Goal: Check status: Check status

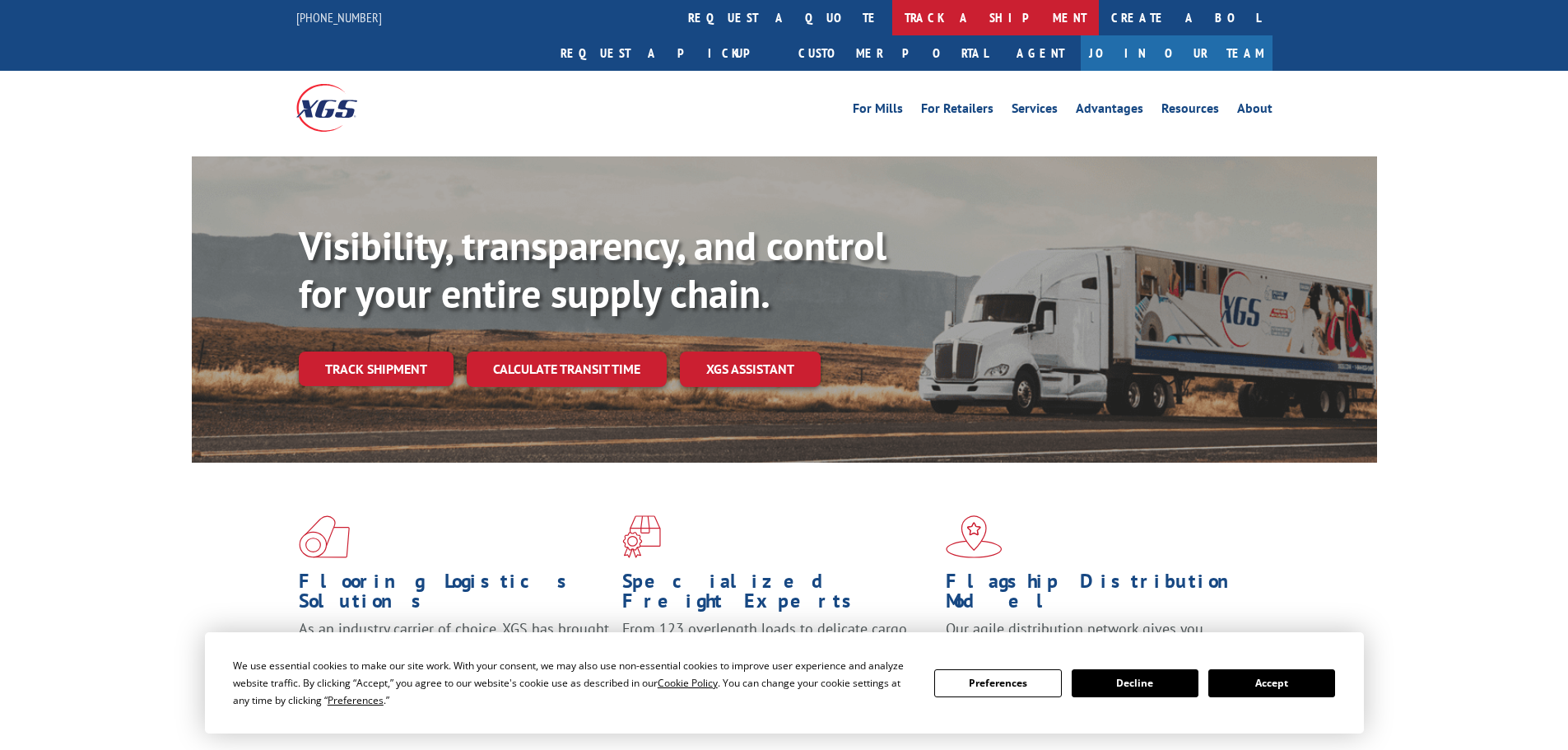
click at [892, 14] on link "track a shipment" at bounding box center [996, 18] width 207 height 35
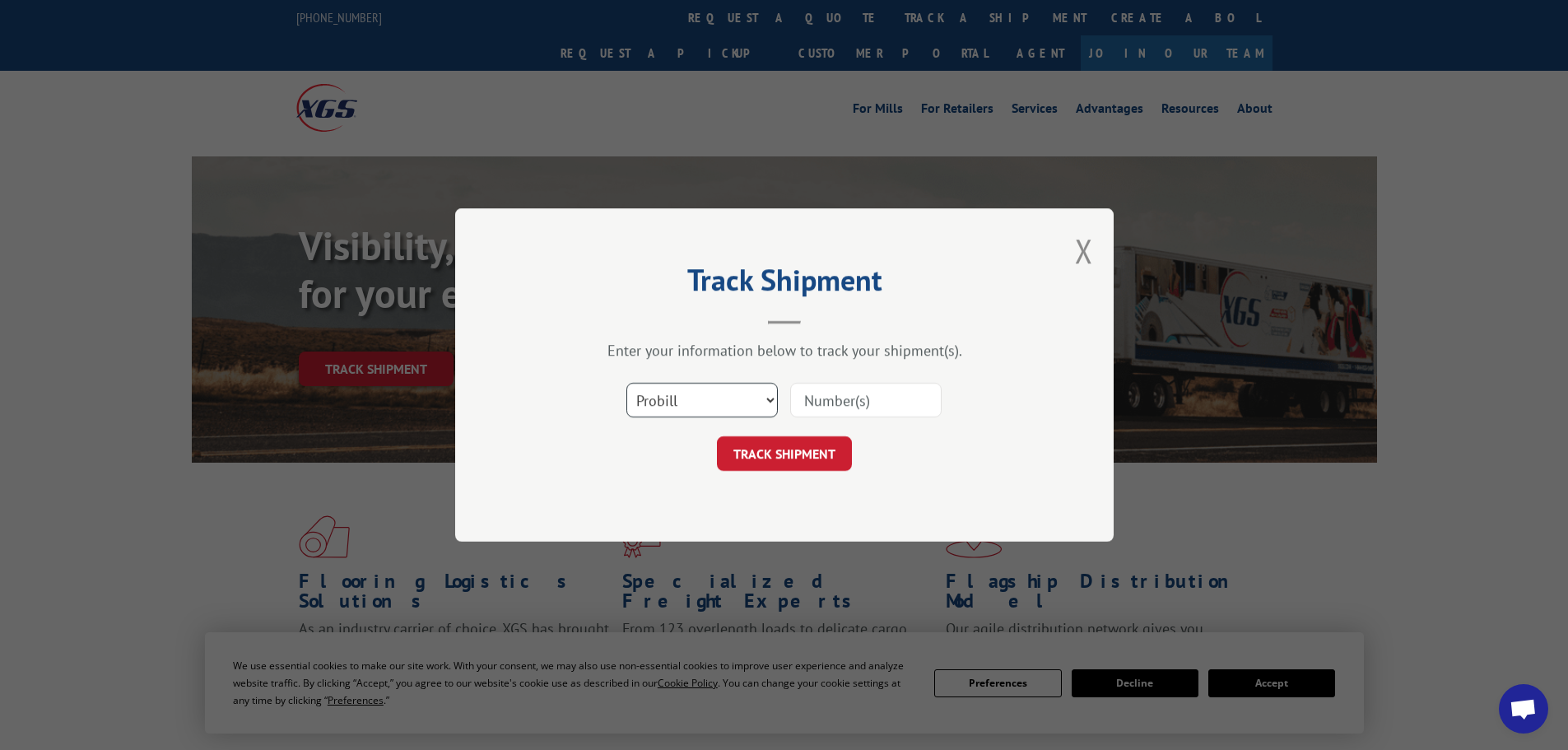
click at [768, 398] on select "Select category... Probill BOL PO" at bounding box center [701, 399] width 151 height 34
select select "bol"
click at [626, 383] on select "Select category... Probill BOL PO" at bounding box center [701, 399] width 151 height 34
paste input "7000582"
type input "7000582"
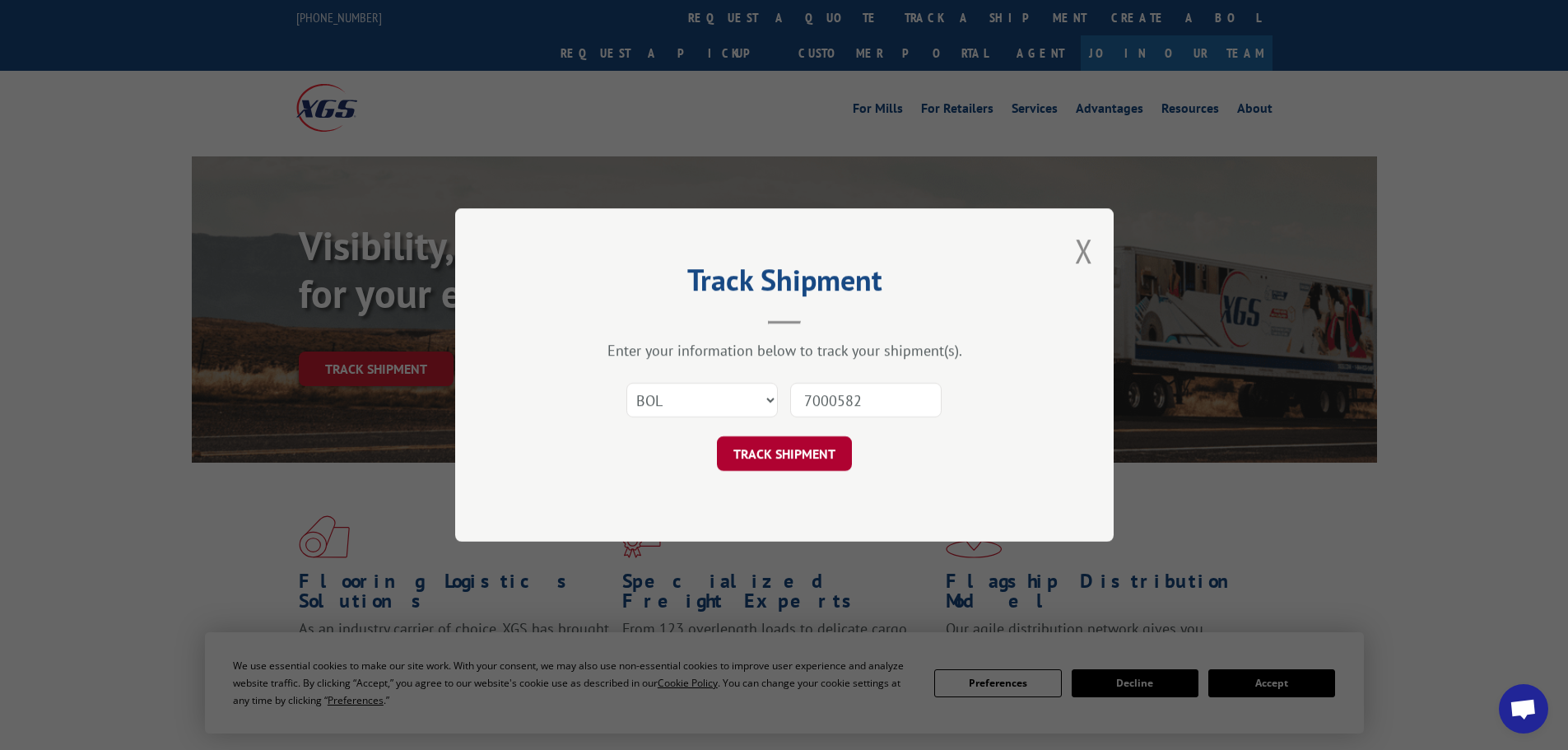
click at [803, 445] on button "TRACK SHIPMENT" at bounding box center [784, 453] width 135 height 34
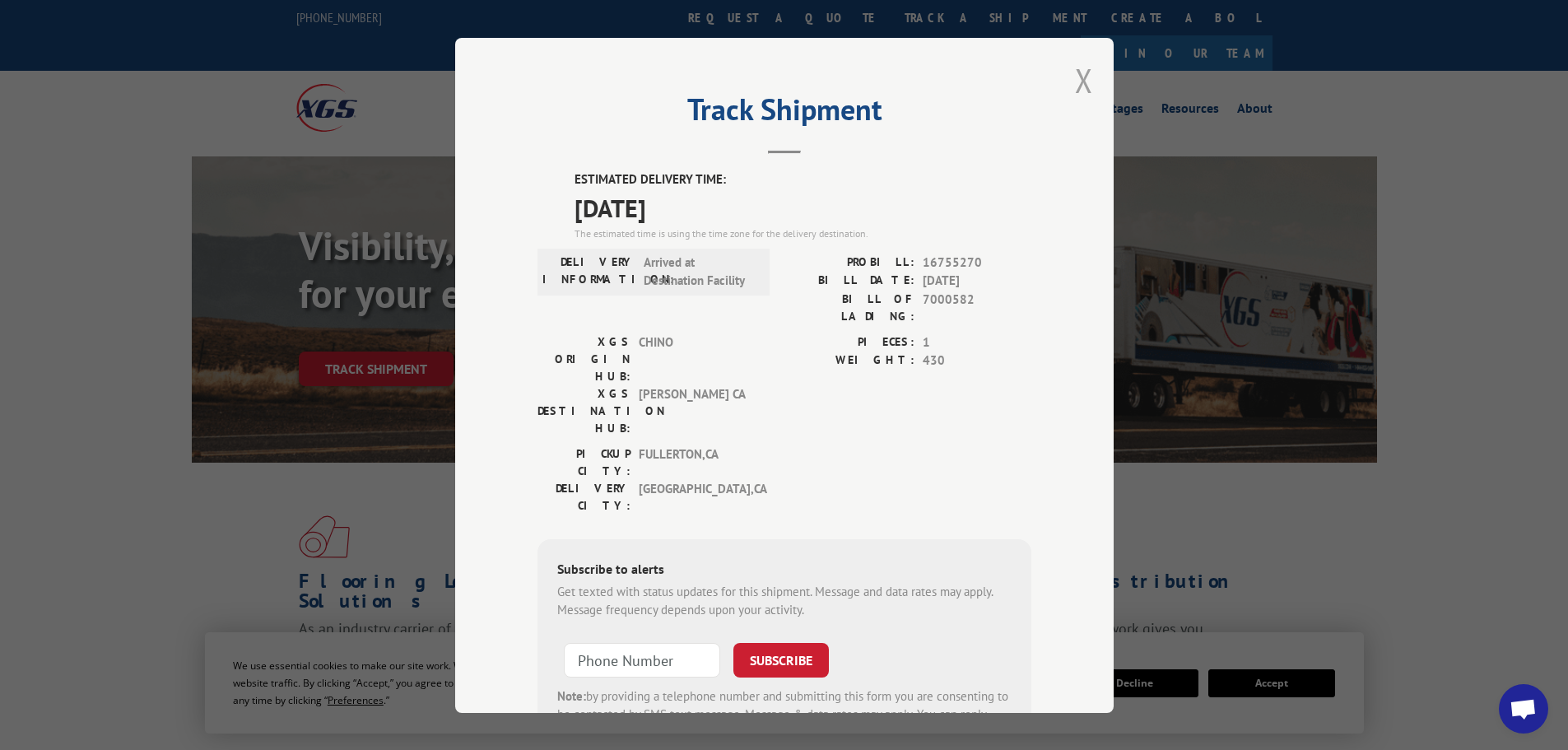
click at [1084, 83] on button "Close modal" at bounding box center [1084, 80] width 19 height 43
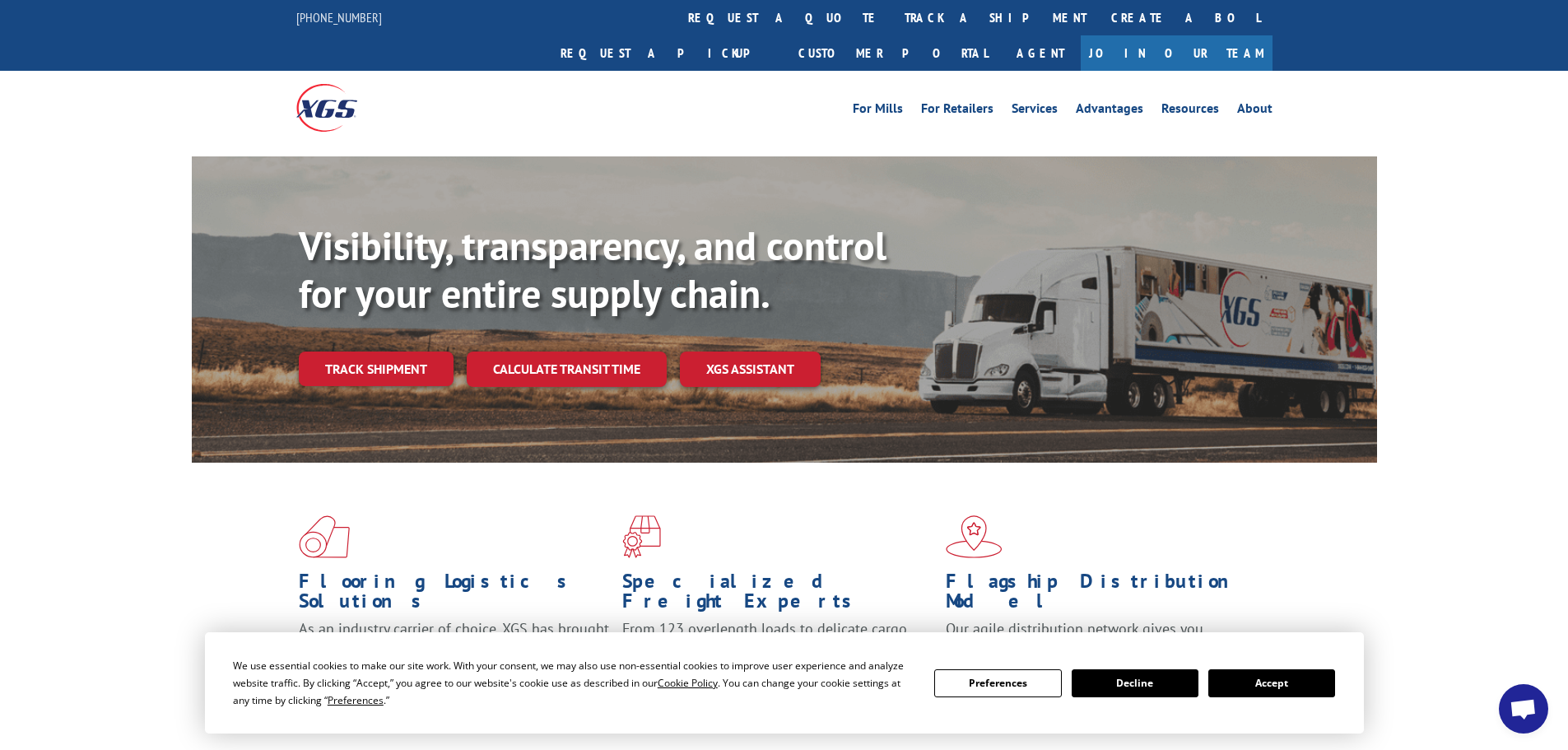
click at [1137, 680] on button "Decline" at bounding box center [1135, 684] width 127 height 28
